Goal: Task Accomplishment & Management: Use online tool/utility

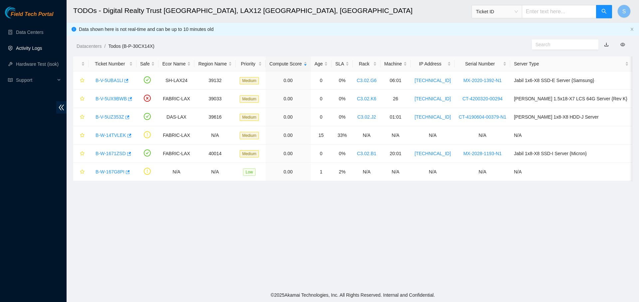
click at [34, 51] on link "Activity Logs" at bounding box center [29, 48] width 26 height 5
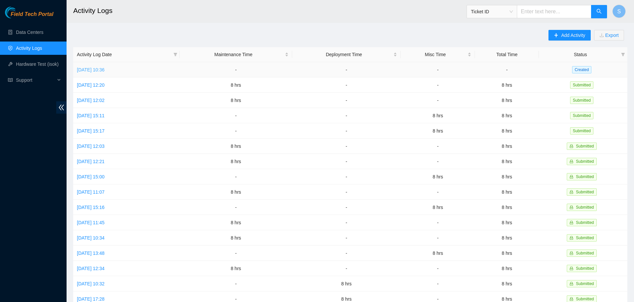
click at [104, 67] on link "Tue, 16 Sep 2025 10:36" at bounding box center [91, 69] width 28 height 5
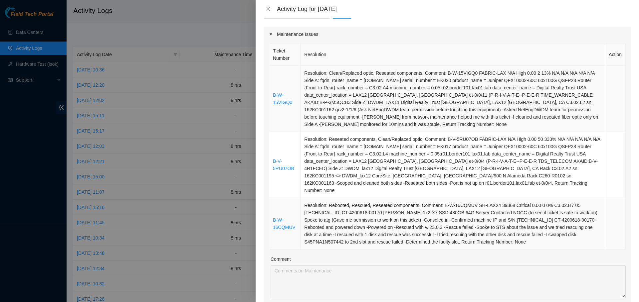
scroll to position [100, 0]
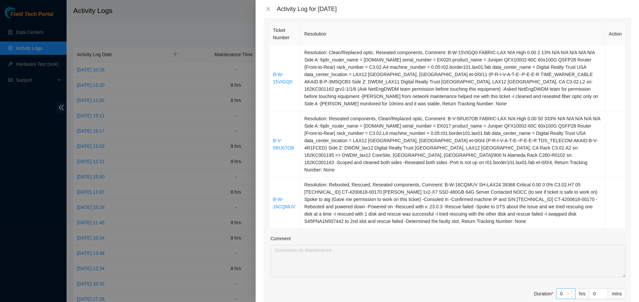
click at [558, 289] on input "0" at bounding box center [565, 294] width 19 height 10
type input "8"
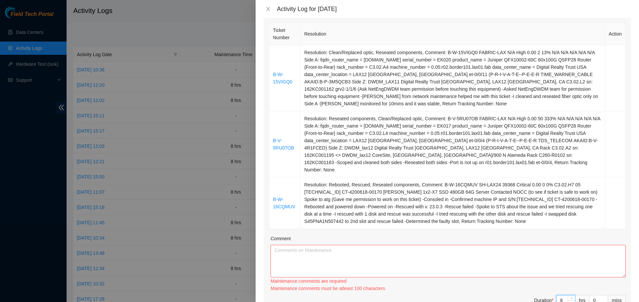
type input "8"
click at [527, 259] on textarea "Comment" at bounding box center [447, 261] width 355 height 33
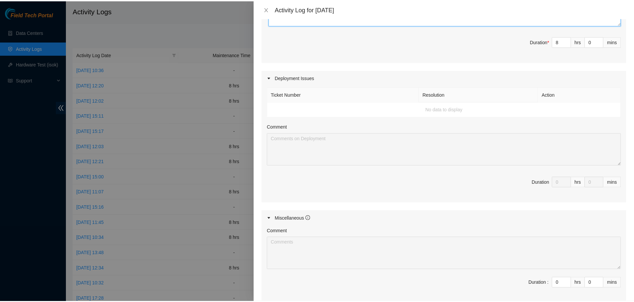
scroll to position [419, 0]
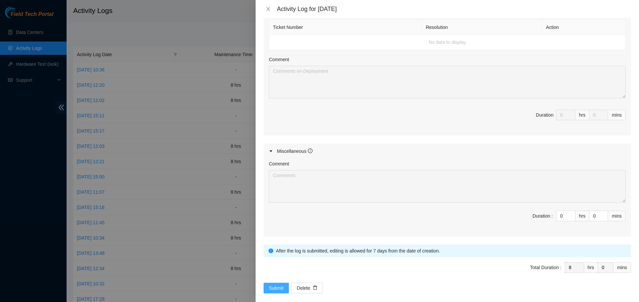
type textarea "Started my day logging into my akamai field tech portal and worked on 3 tickets…"
click at [274, 285] on span "Submit" at bounding box center [276, 288] width 15 height 7
